Goal: Information Seeking & Learning: Learn about a topic

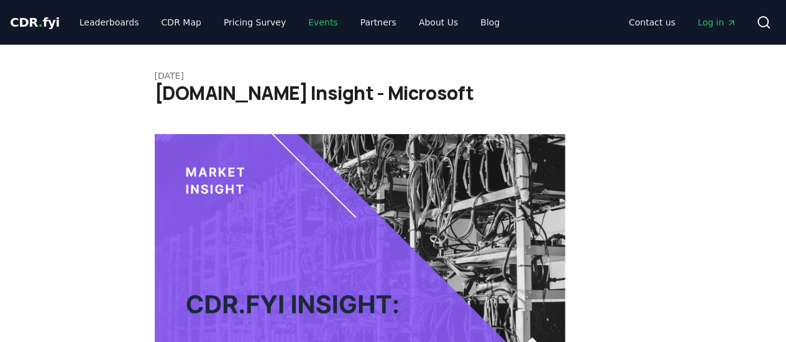
click at [307, 23] on link "Events" at bounding box center [322, 22] width 49 height 22
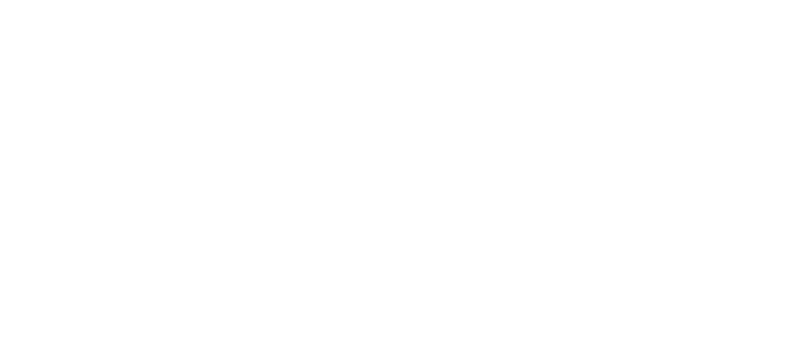
scroll to position [586, 0]
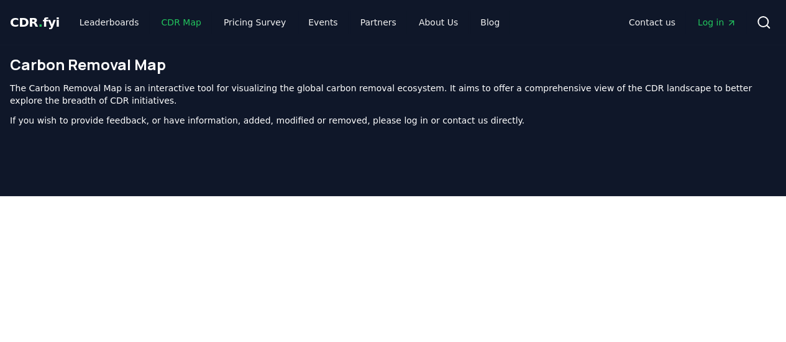
click at [166, 21] on link "CDR Map" at bounding box center [182, 22] width 60 height 22
click at [93, 30] on link "Leaderboards" at bounding box center [109, 22] width 79 height 22
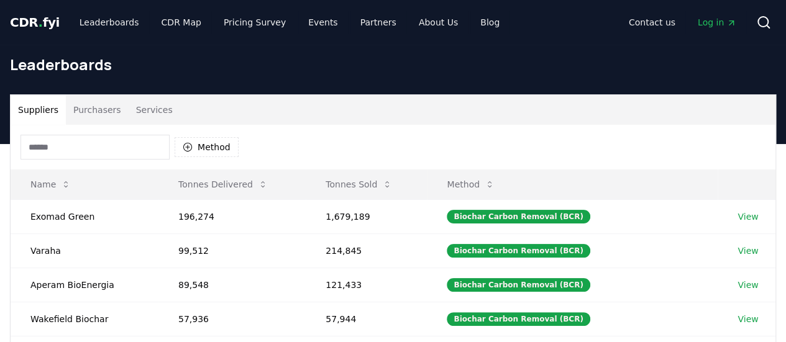
click at [85, 95] on button "Purchasers" at bounding box center [97, 110] width 63 height 30
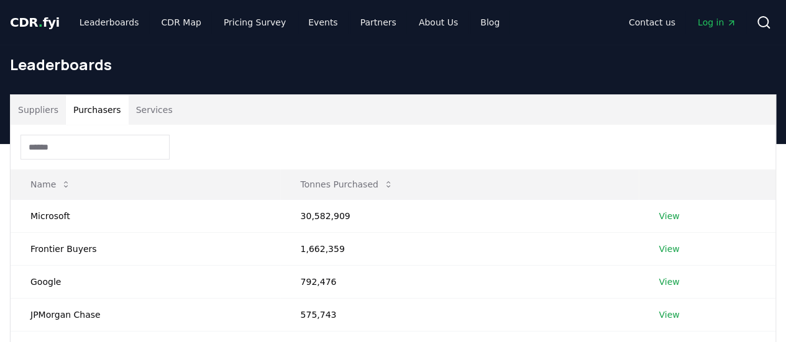
click at [142, 121] on button "Services" at bounding box center [155, 110] width 52 height 30
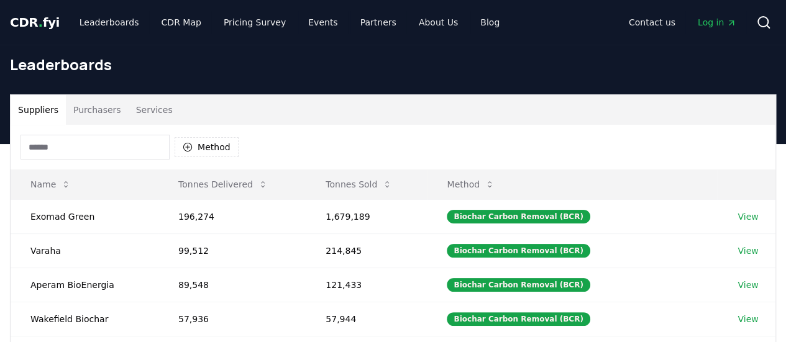
click at [45, 120] on button "Suppliers" at bounding box center [38, 110] width 55 height 30
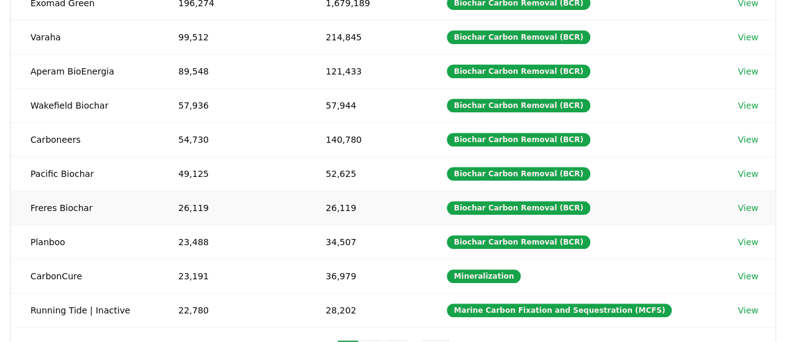
scroll to position [261, 0]
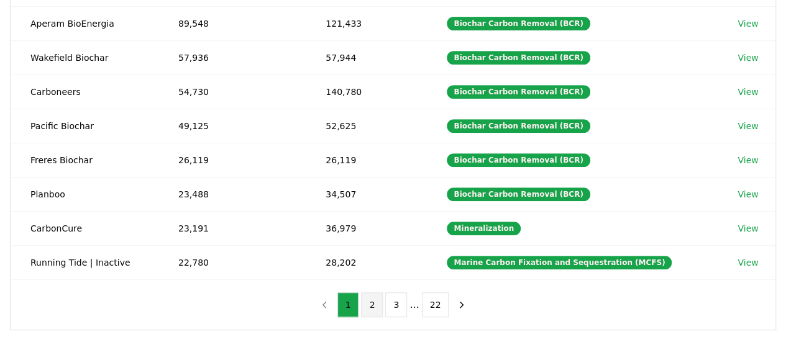
click at [375, 301] on button "2" at bounding box center [372, 304] width 22 height 25
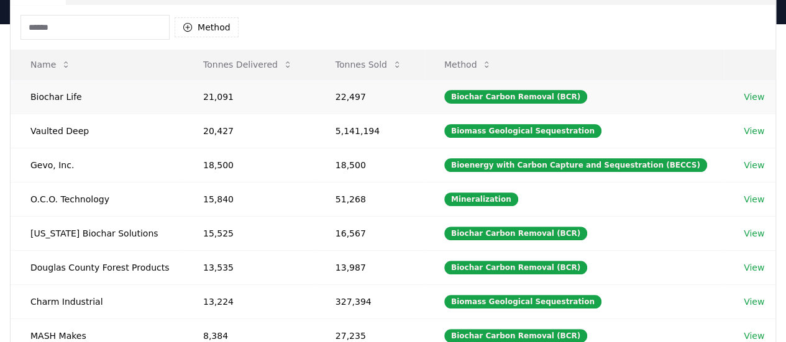
scroll to position [119, 0]
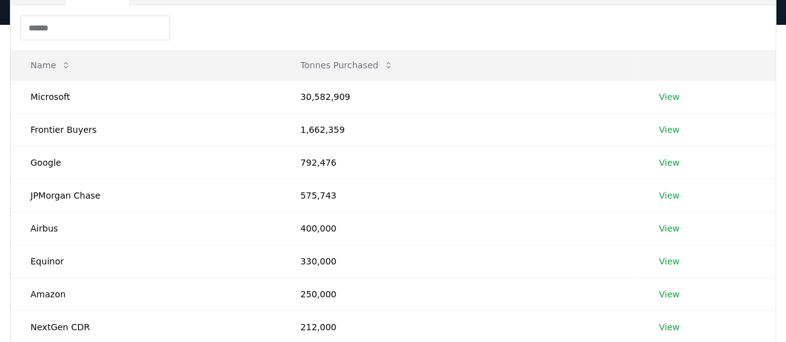
click at [75, 22] on input at bounding box center [94, 28] width 149 height 25
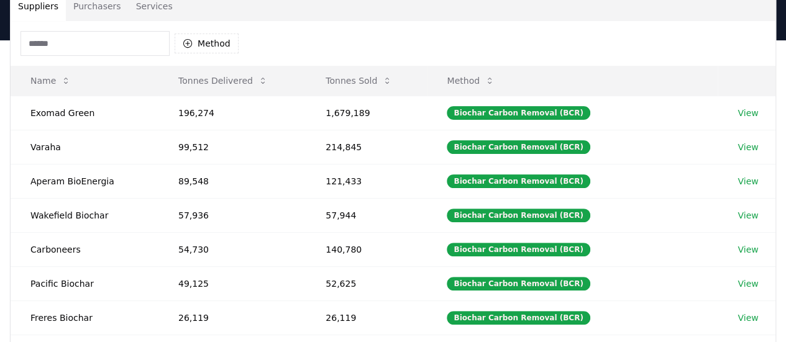
click at [45, 14] on button "Suppliers" at bounding box center [38, 6] width 55 height 30
click at [57, 39] on input at bounding box center [94, 43] width 149 height 25
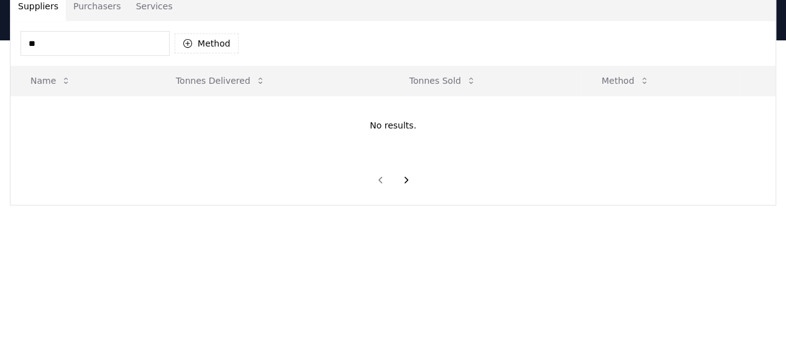
type input "*"
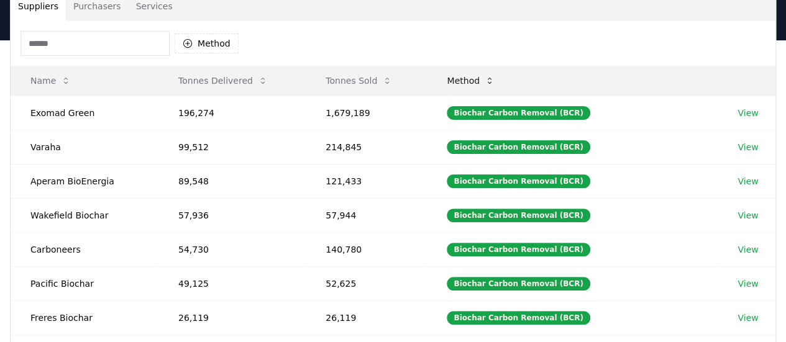
click at [492, 79] on button "Method" at bounding box center [471, 80] width 68 height 25
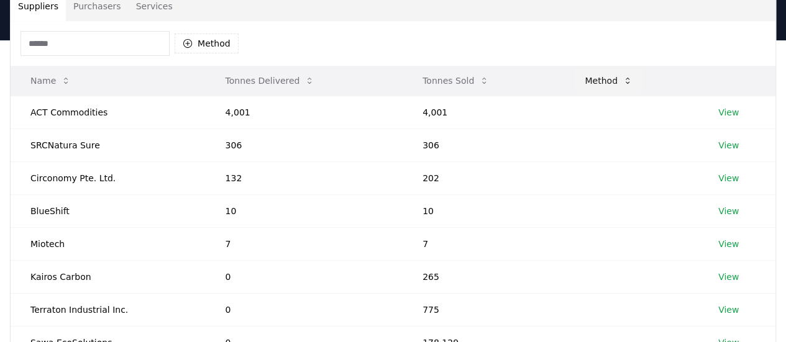
scroll to position [374, 0]
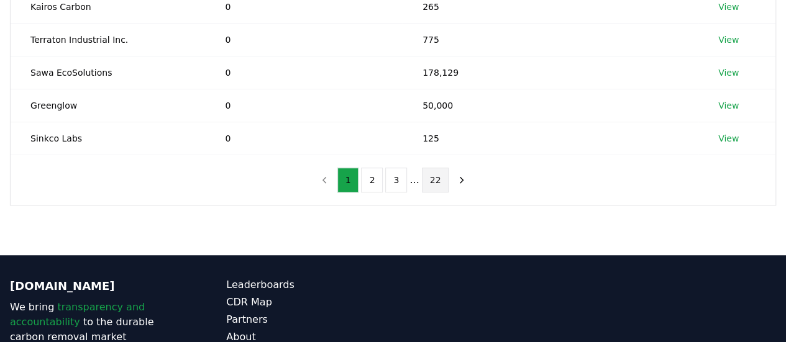
click at [429, 176] on button "22" at bounding box center [435, 180] width 27 height 25
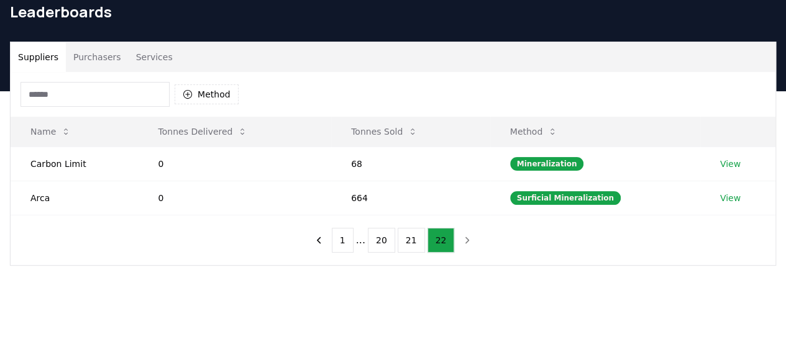
scroll to position [141, 0]
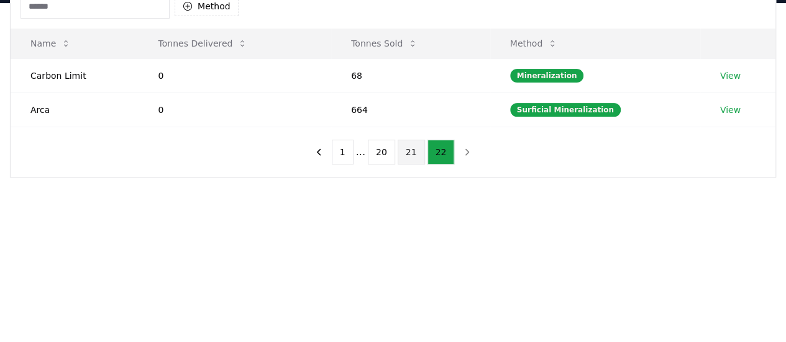
click at [417, 155] on button "21" at bounding box center [410, 152] width 27 height 25
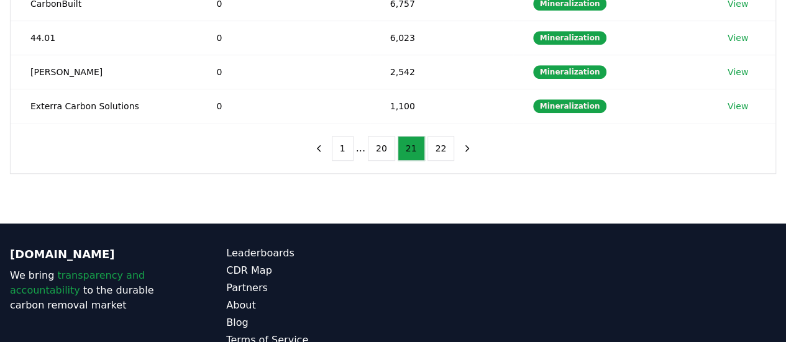
scroll to position [420, 0]
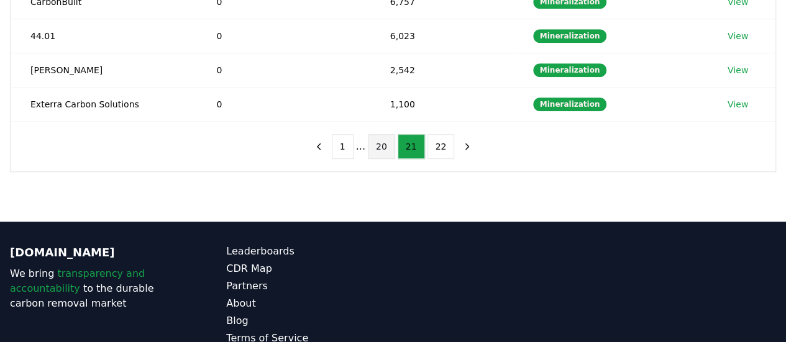
click at [374, 134] on button "20" at bounding box center [381, 146] width 27 height 25
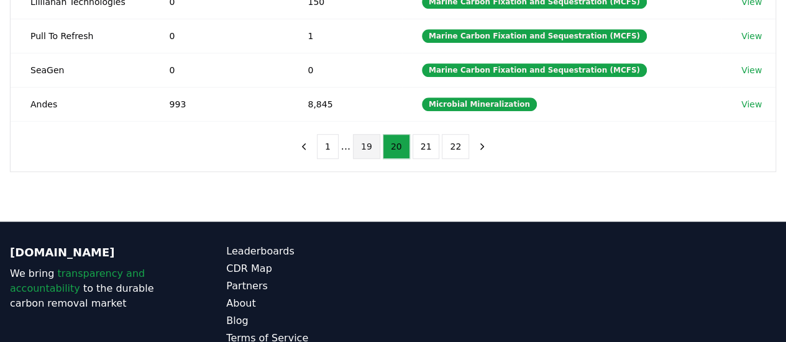
click at [366, 140] on button "19" at bounding box center [366, 146] width 27 height 25
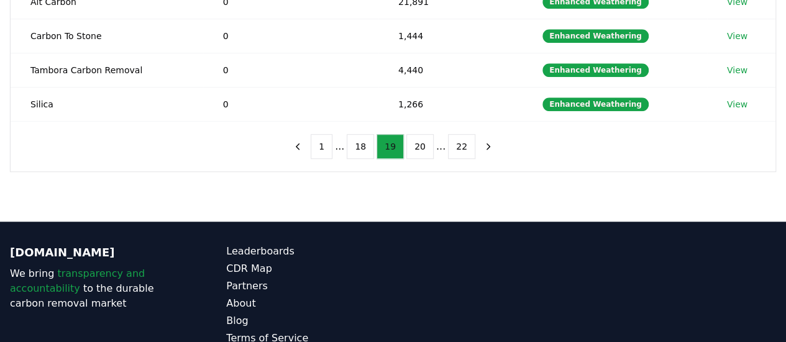
click at [366, 140] on button "18" at bounding box center [360, 146] width 27 height 25
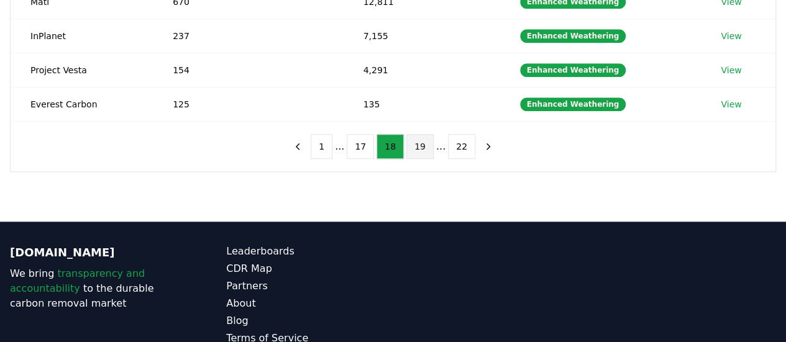
click at [366, 140] on button "17" at bounding box center [360, 146] width 27 height 25
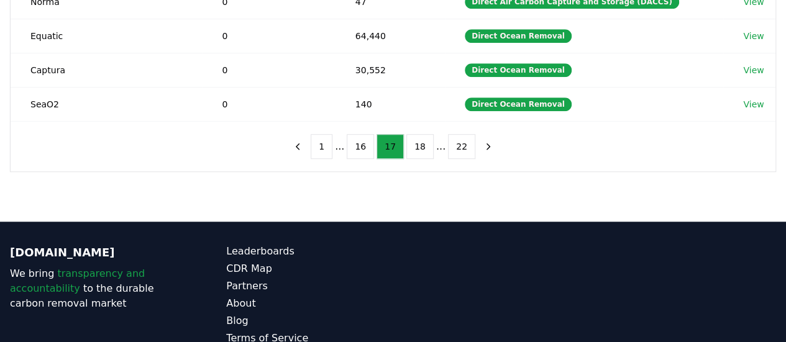
click at [366, 140] on button "16" at bounding box center [360, 146] width 27 height 25
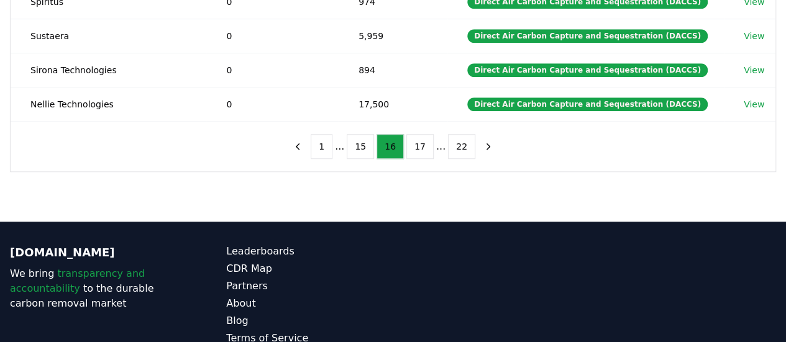
click at [366, 140] on button "15" at bounding box center [360, 146] width 27 height 25
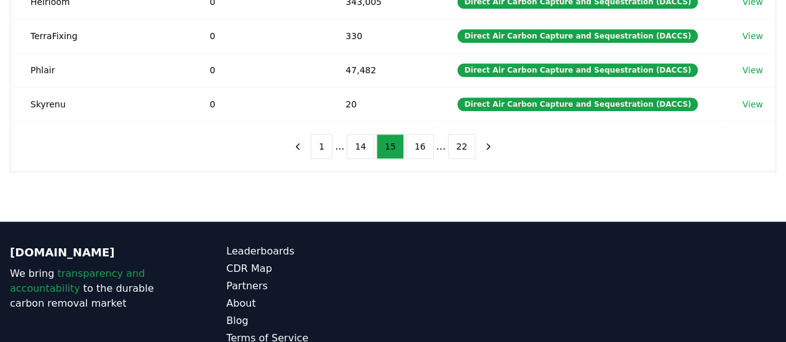
click at [366, 140] on button "14" at bounding box center [360, 146] width 27 height 25
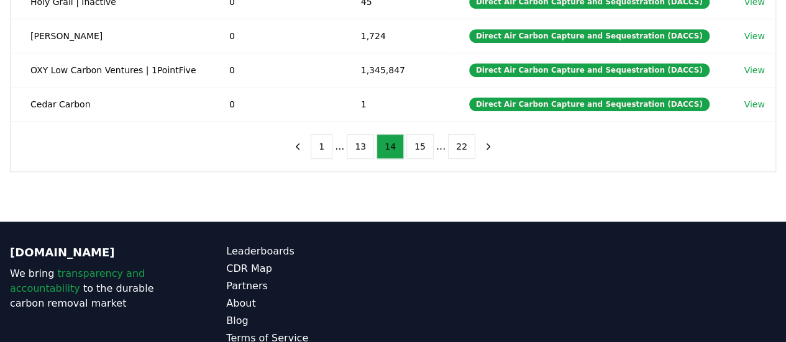
click at [366, 140] on button "13" at bounding box center [360, 146] width 27 height 25
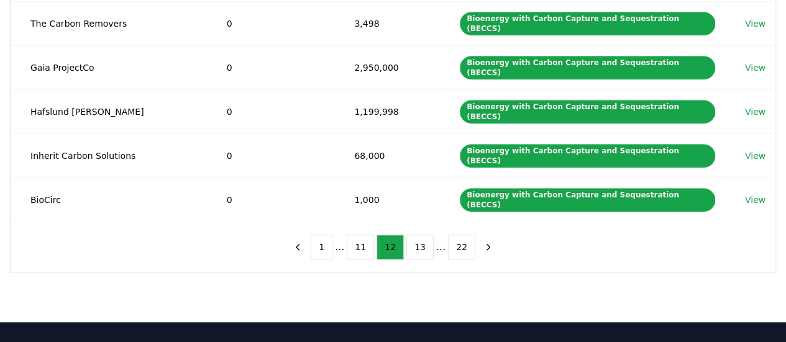
click at [366, 235] on button "11" at bounding box center [360, 247] width 27 height 25
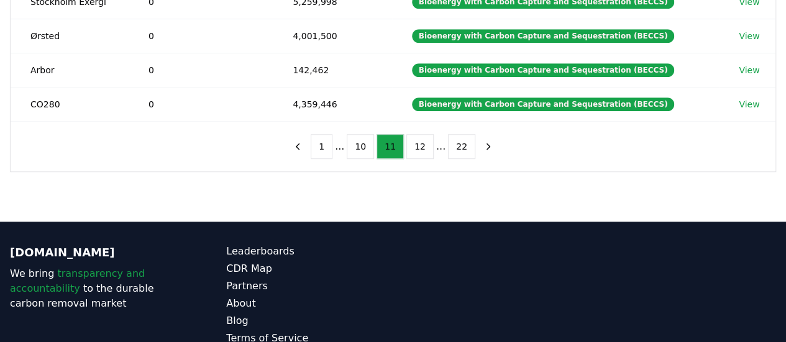
click at [366, 140] on button "10" at bounding box center [360, 146] width 27 height 25
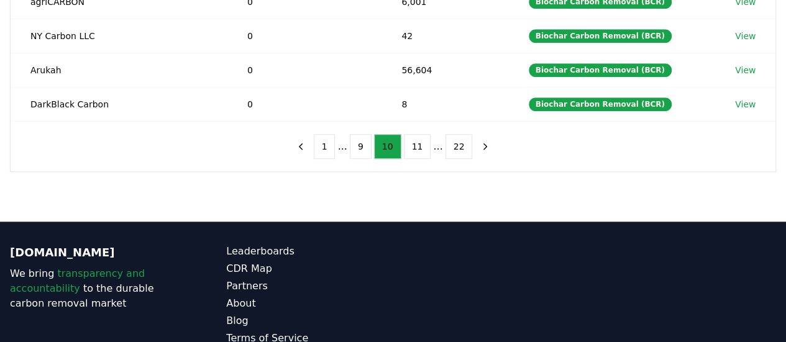
click at [366, 140] on button "9" at bounding box center [361, 146] width 22 height 25
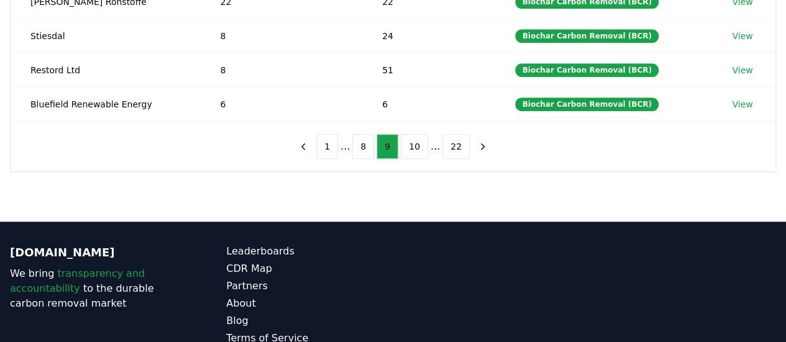
click at [366, 140] on button "8" at bounding box center [363, 146] width 22 height 25
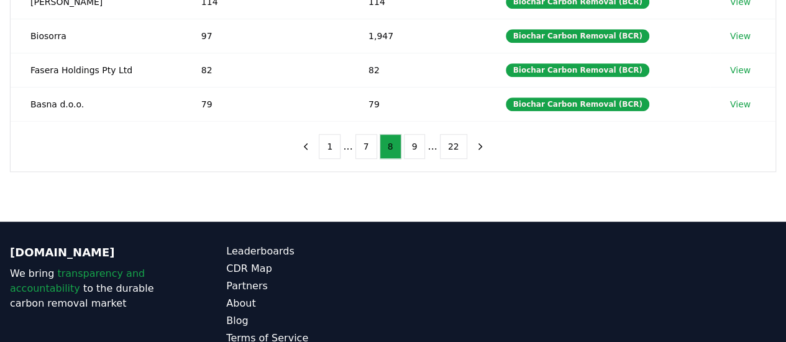
click at [366, 140] on button "7" at bounding box center [366, 146] width 22 height 25
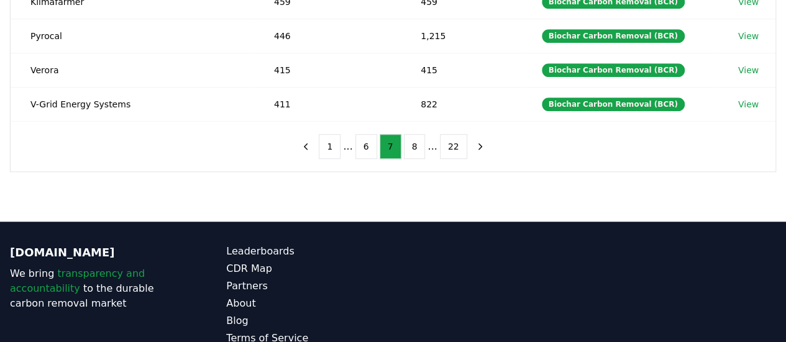
click at [366, 140] on button "6" at bounding box center [366, 146] width 22 height 25
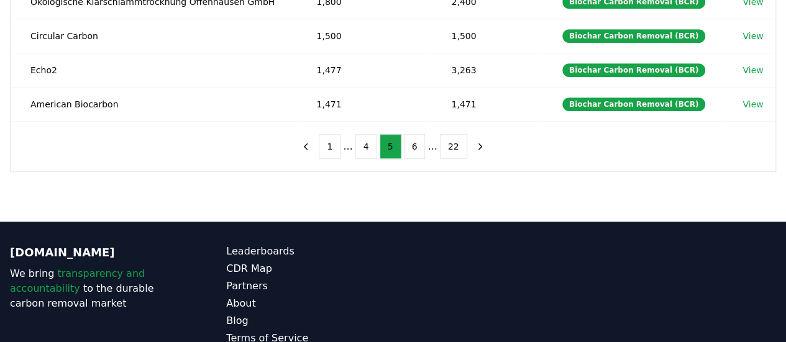
click at [366, 140] on button "4" at bounding box center [366, 146] width 22 height 25
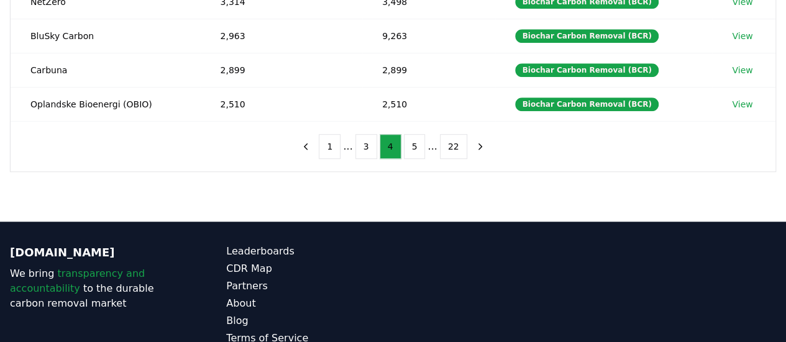
click at [366, 140] on button "3" at bounding box center [366, 146] width 22 height 25
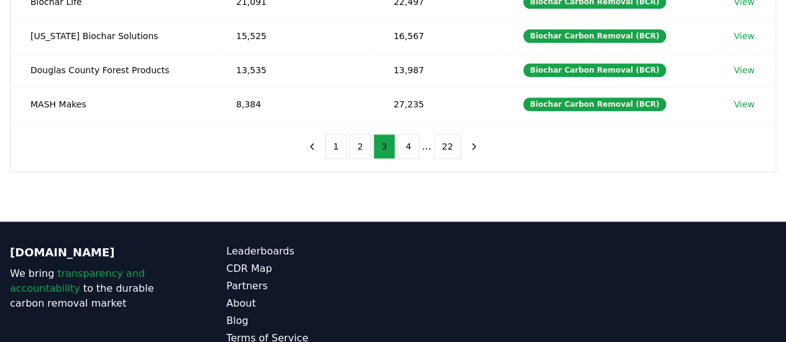
click at [366, 140] on button "2" at bounding box center [360, 146] width 22 height 25
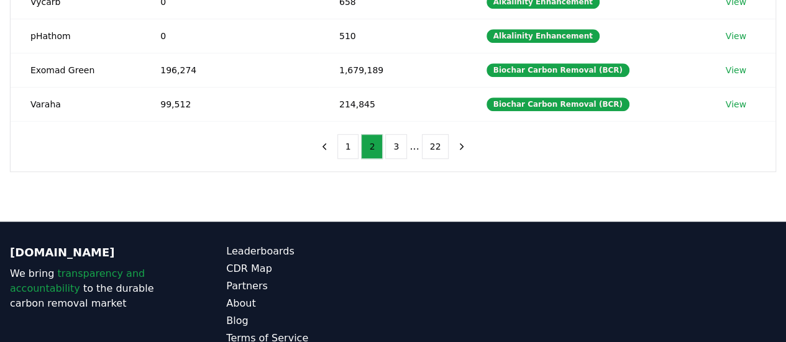
click at [366, 140] on button "2" at bounding box center [372, 146] width 22 height 25
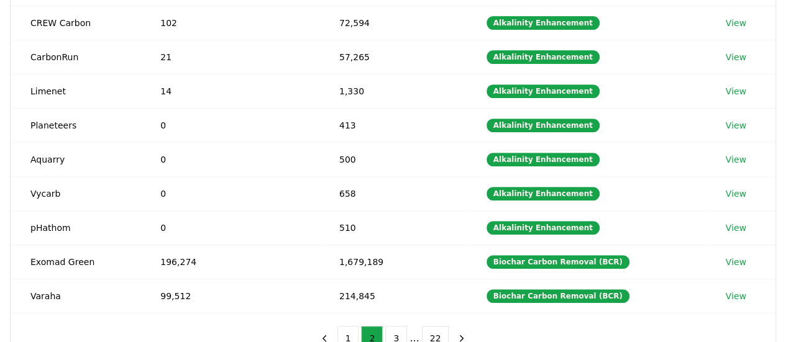
scroll to position [0, 0]
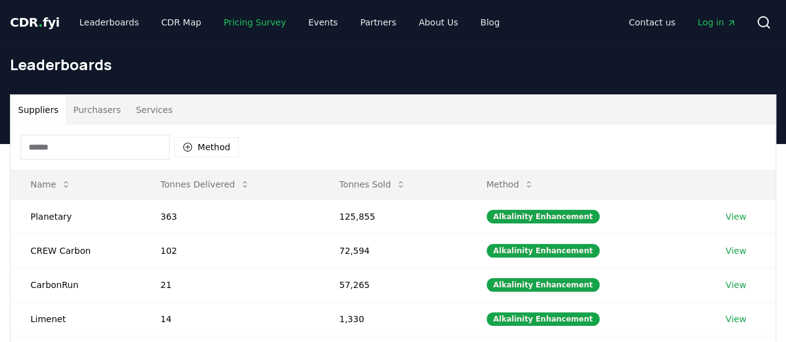
click at [260, 16] on link "Pricing Survey" at bounding box center [255, 22] width 82 height 22
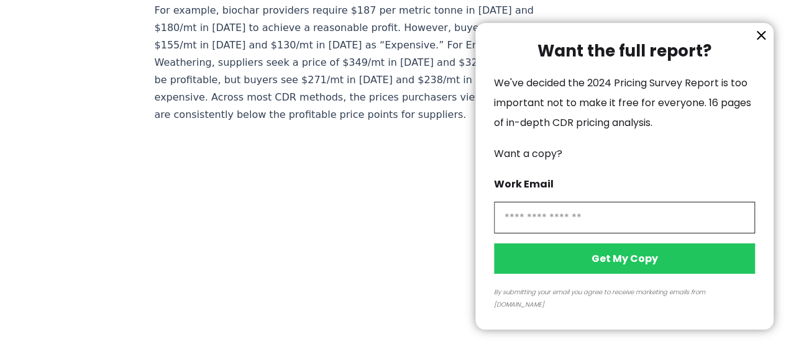
scroll to position [929, 0]
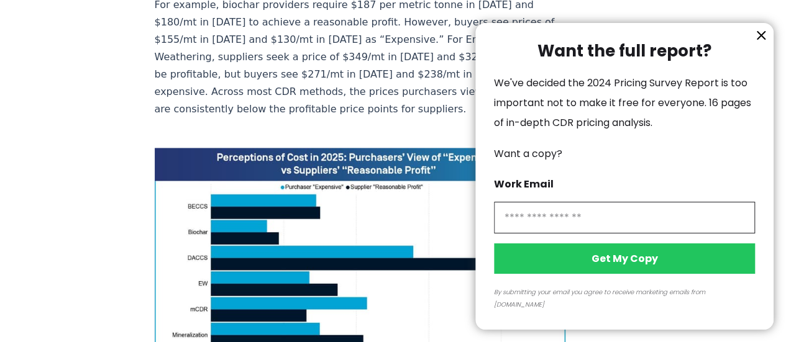
click at [750, 53] on div "Want the full report? We've decided the 2024 Pricing Survey Report is too impor…" at bounding box center [624, 176] width 298 height 307
click at [754, 43] on icon "information" at bounding box center [760, 35] width 15 height 15
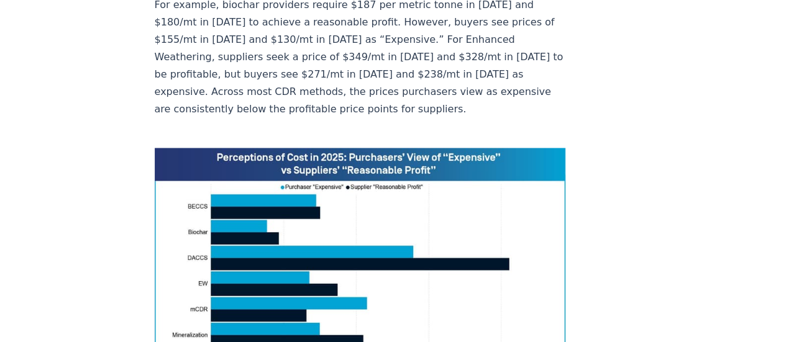
click at [443, 167] on img at bounding box center [360, 277] width 411 height 258
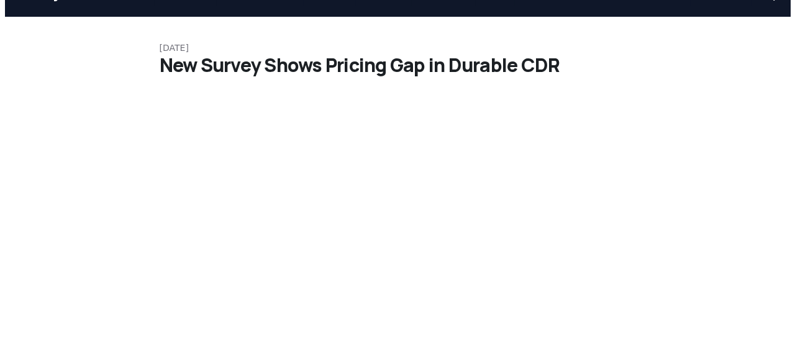
scroll to position [0, 0]
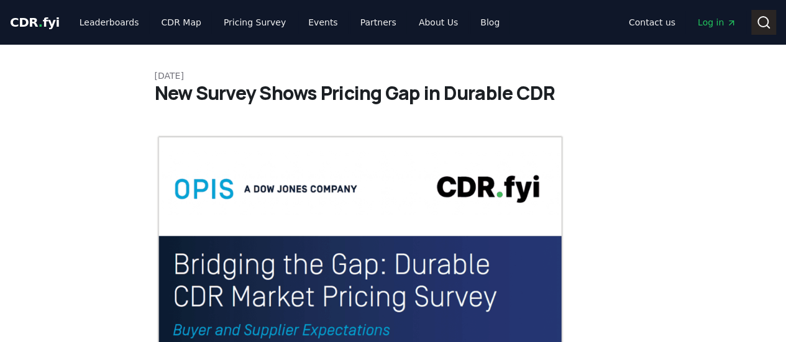
click at [767, 25] on icon at bounding box center [763, 22] width 15 height 15
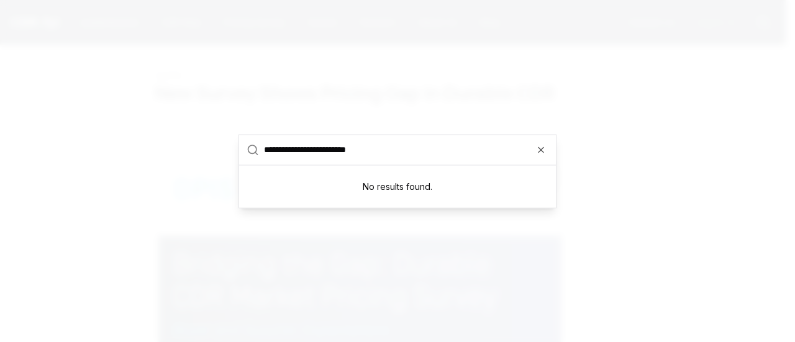
type input "**********"
click at [256, 150] on circle at bounding box center [252, 149] width 8 height 8
click at [530, 140] on input "**********" at bounding box center [406, 150] width 284 height 30
click at [532, 141] on input "**********" at bounding box center [406, 150] width 284 height 30
click at [414, 86] on div at bounding box center [397, 171] width 795 height 342
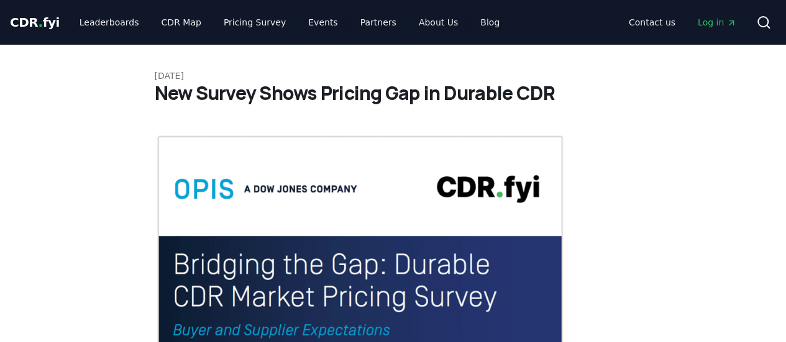
drag, startPoint x: 0, startPoint y: 20, endPoint x: 27, endPoint y: 20, distance: 26.7
click at [0, 20] on div "CDR . fyi Leaderboards CDR Map Pricing Survey Events Partners About Us Blog Con…" at bounding box center [393, 22] width 786 height 45
click at [32, 20] on span "CDR . fyi" at bounding box center [35, 22] width 50 height 15
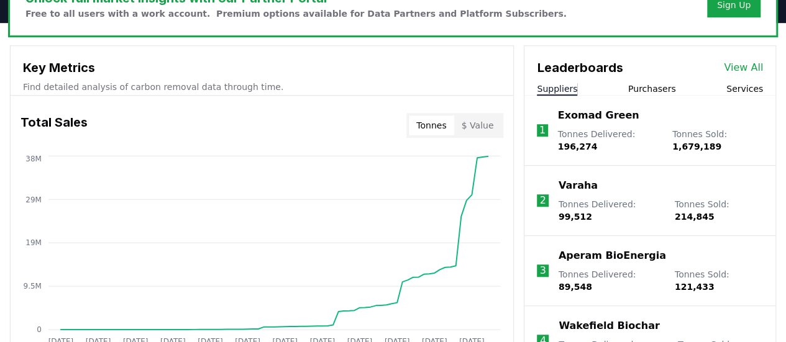
scroll to position [413, 0]
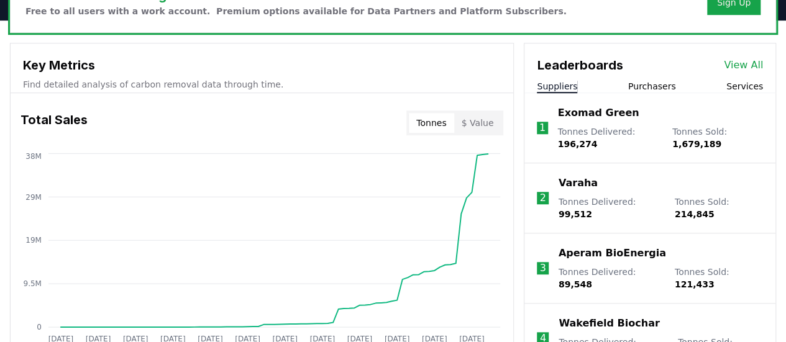
click at [657, 94] on li "1 Exomad Green Tonnes Delivered : 196,274 Tonnes Sold : 1,679,189" at bounding box center [649, 128] width 251 height 70
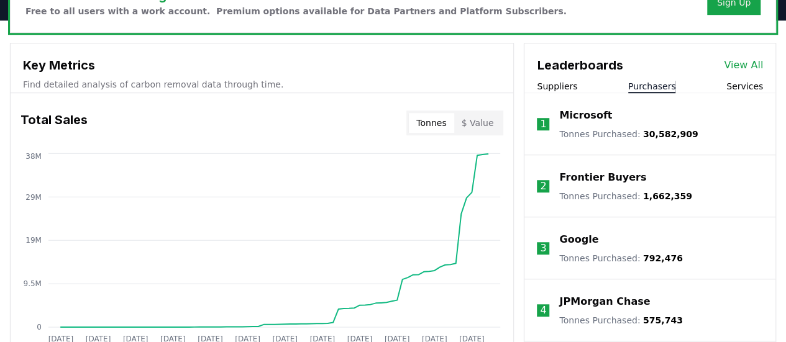
click at [643, 84] on button "Purchasers" at bounding box center [652, 86] width 48 height 12
click at [592, 137] on p "Tonnes Purchased : 30,582,909" at bounding box center [628, 134] width 138 height 12
click at [553, 112] on li "1 Microsoft Tonnes Purchased : 30,582,909" at bounding box center [649, 124] width 251 height 62
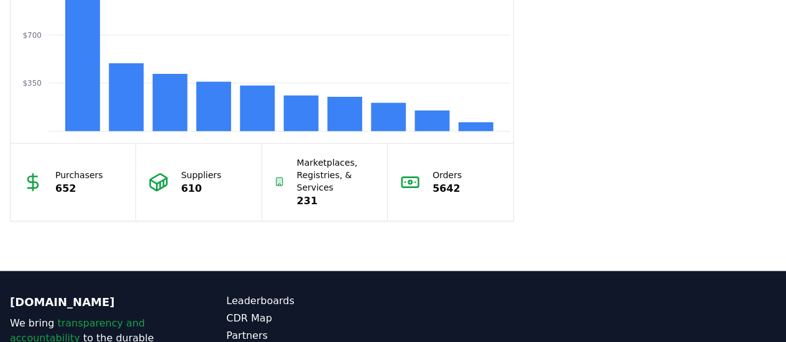
scroll to position [1282, 0]
